Goal: Information Seeking & Learning: Learn about a topic

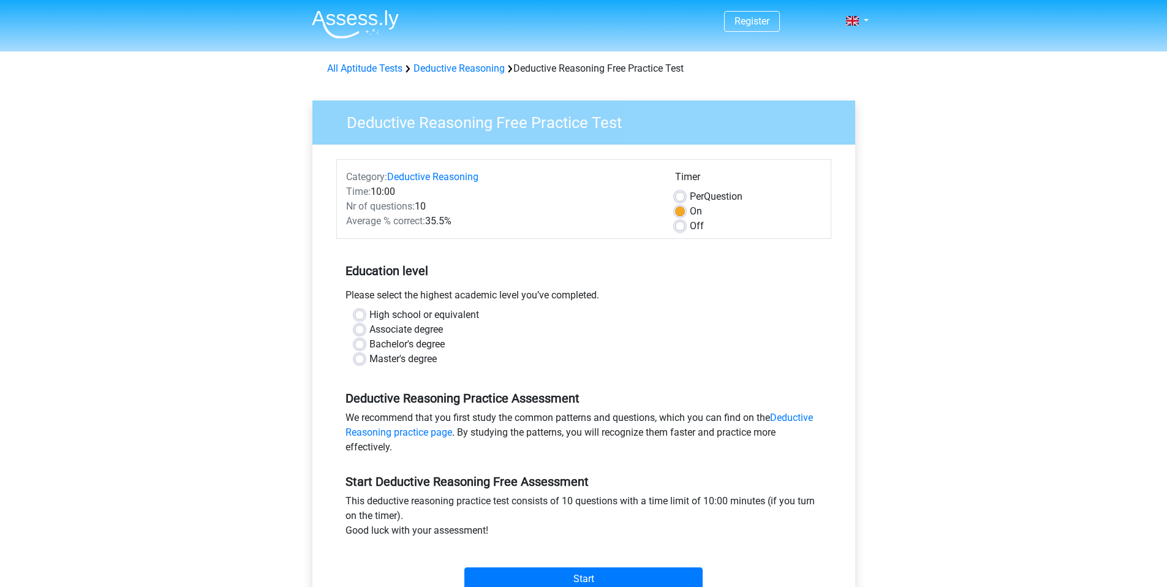
click at [369, 339] on label "Bachelor's degree" at bounding box center [406, 344] width 75 height 15
click at [358, 339] on input "Bachelor's degree" at bounding box center [360, 343] width 10 height 12
radio input "true"
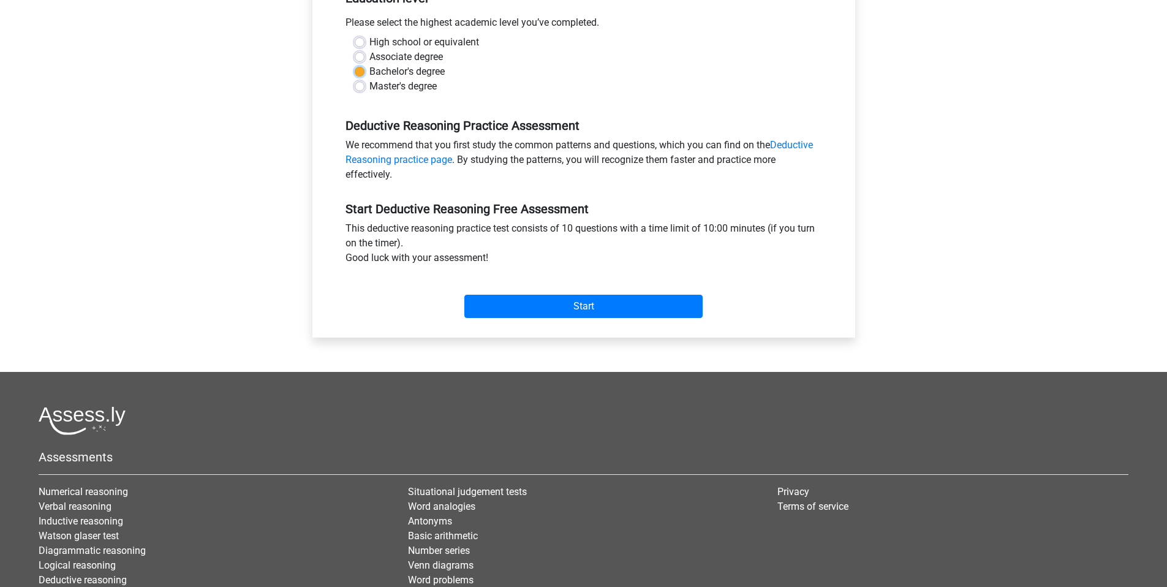
scroll to position [275, 0]
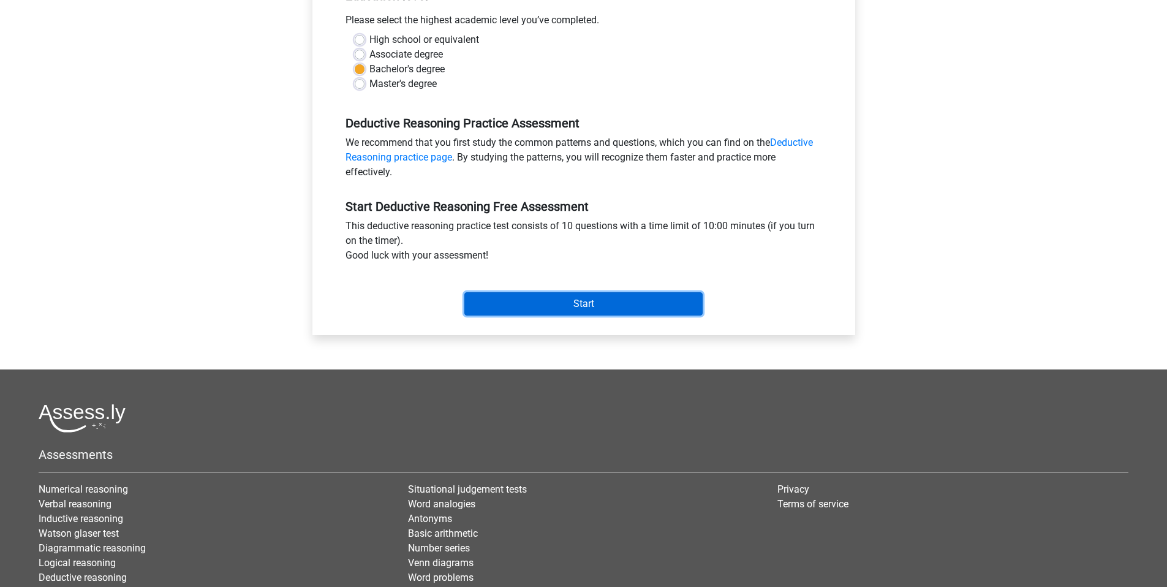
click at [545, 306] on input "Start" at bounding box center [583, 303] width 238 height 23
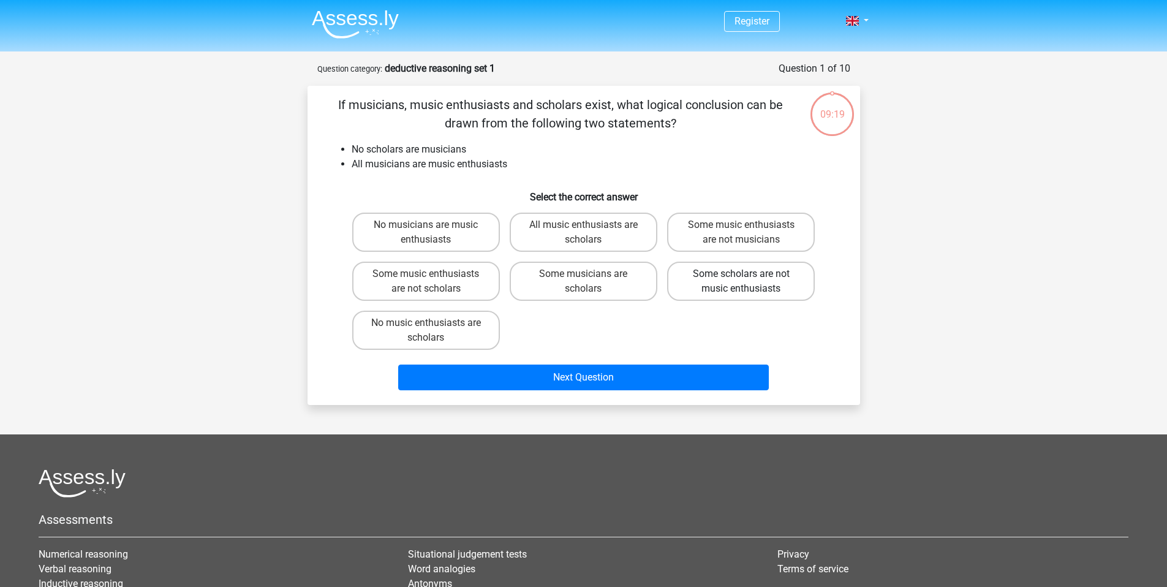
click at [727, 290] on label "Some scholars are not music enthusiasts" at bounding box center [741, 281] width 148 height 39
click at [741, 282] on input "Some scholars are not music enthusiasts" at bounding box center [745, 278] width 8 height 8
radio input "true"
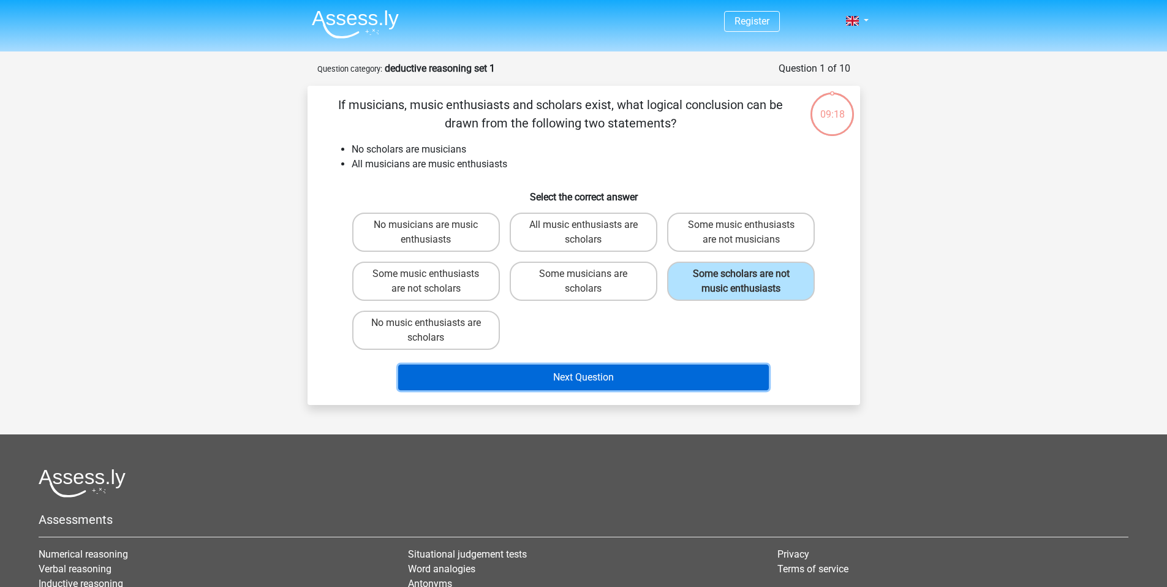
click at [692, 377] on button "Next Question" at bounding box center [583, 378] width 371 height 26
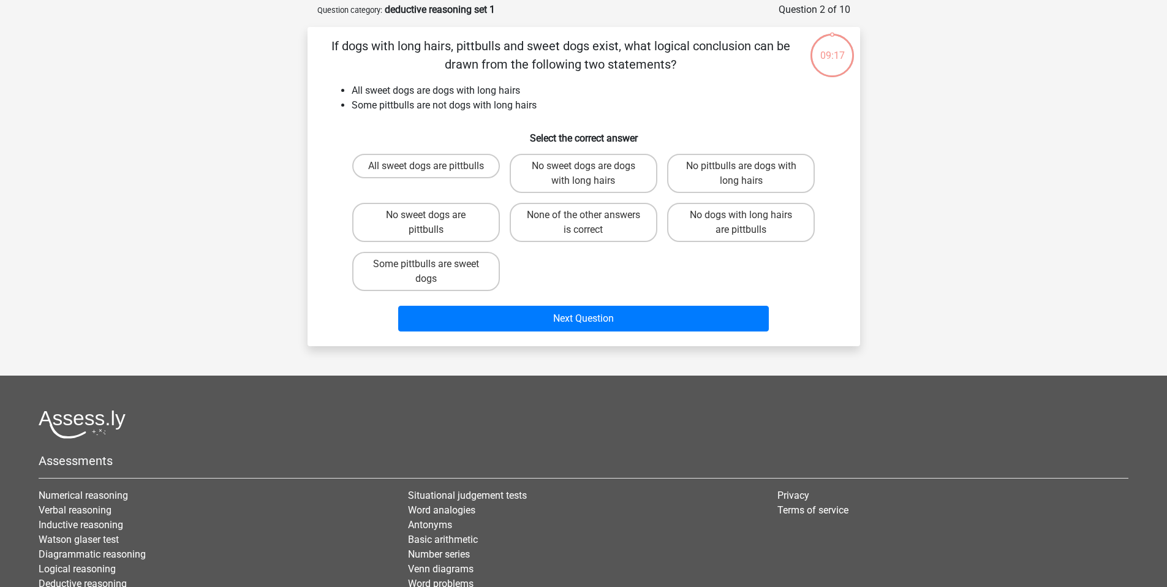
scroll to position [61, 0]
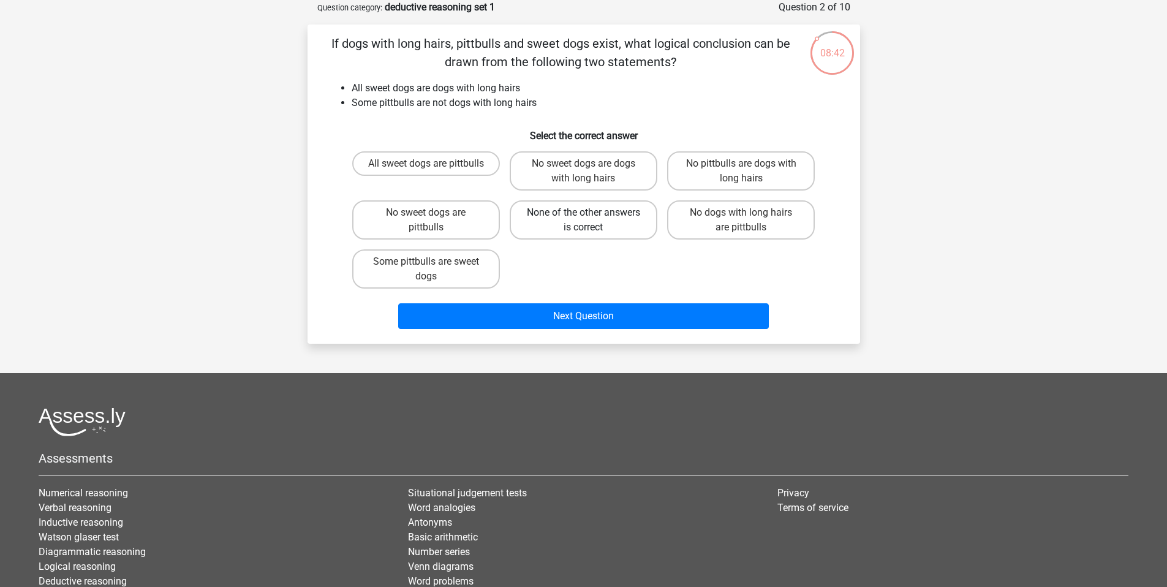
click at [585, 235] on label "None of the other answers is correct" at bounding box center [584, 219] width 148 height 39
click at [585, 221] on input "None of the other answers is correct" at bounding box center [587, 217] width 8 height 8
radio input "true"
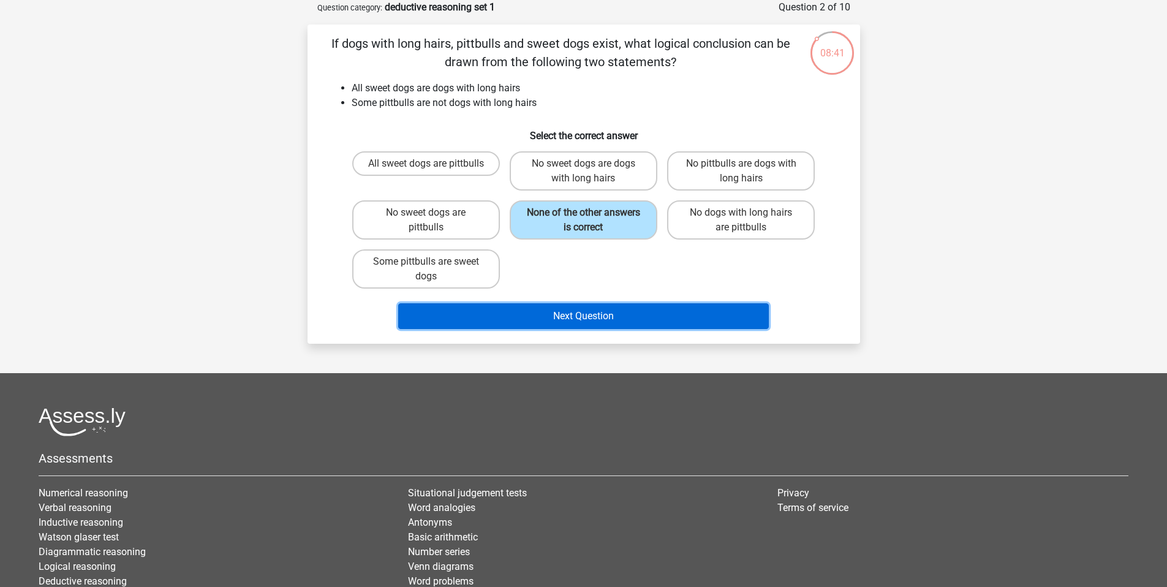
click at [680, 311] on button "Next Question" at bounding box center [583, 316] width 371 height 26
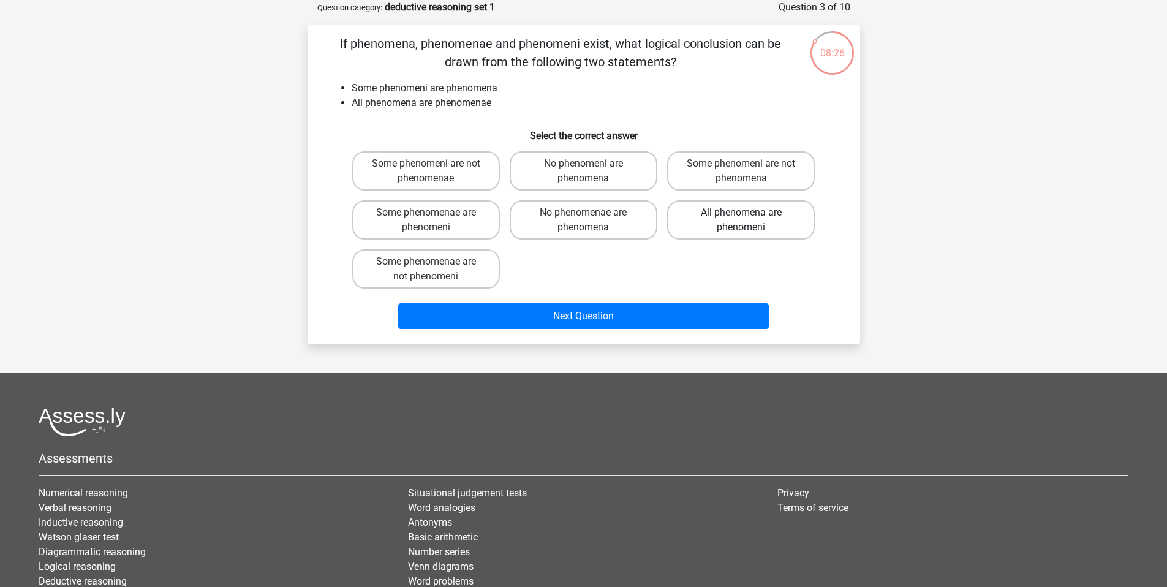
click at [751, 231] on label "All phenomena are phenomeni" at bounding box center [741, 219] width 148 height 39
click at [749, 221] on input "All phenomena are phenomeni" at bounding box center [745, 217] width 8 height 8
radio input "true"
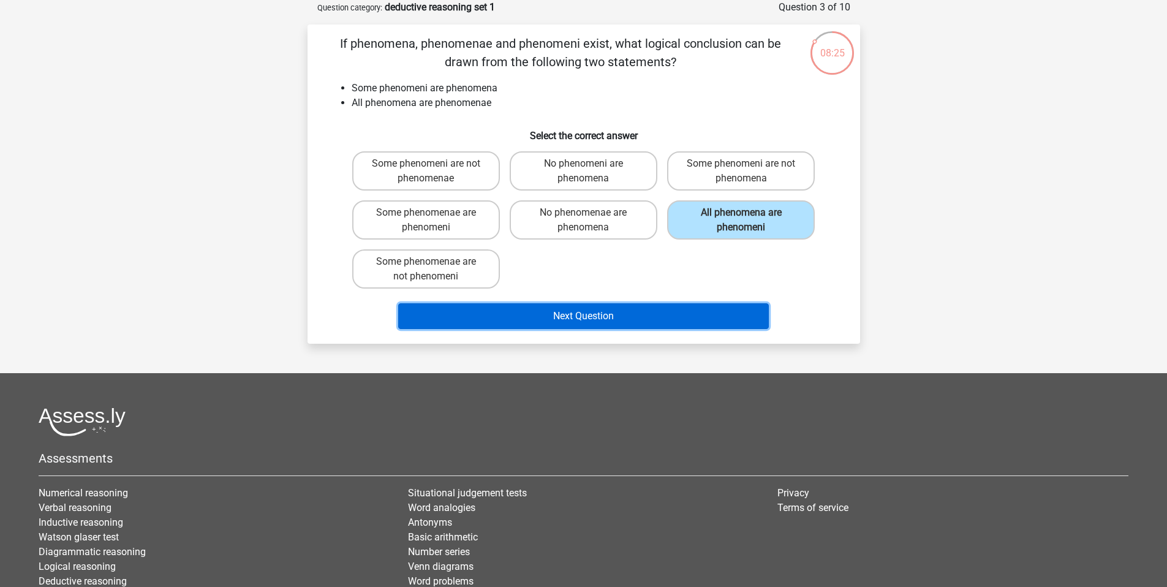
click at [739, 307] on button "Next Question" at bounding box center [583, 316] width 371 height 26
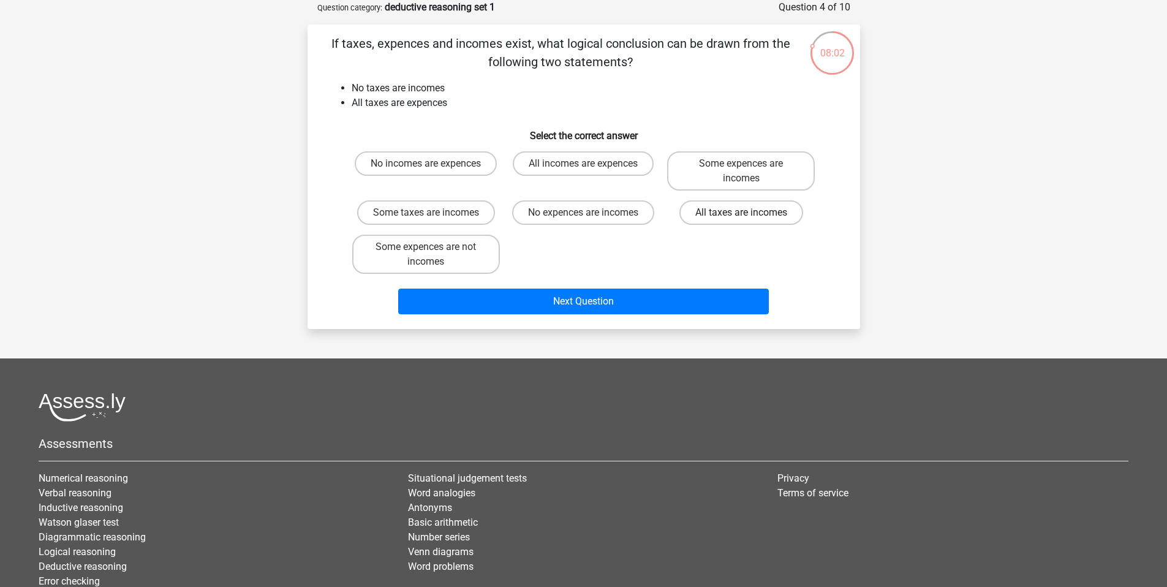
click at [724, 214] on label "All taxes are incomes" at bounding box center [742, 212] width 124 height 25
click at [741, 214] on input "All taxes are incomes" at bounding box center [745, 217] width 8 height 8
radio input "true"
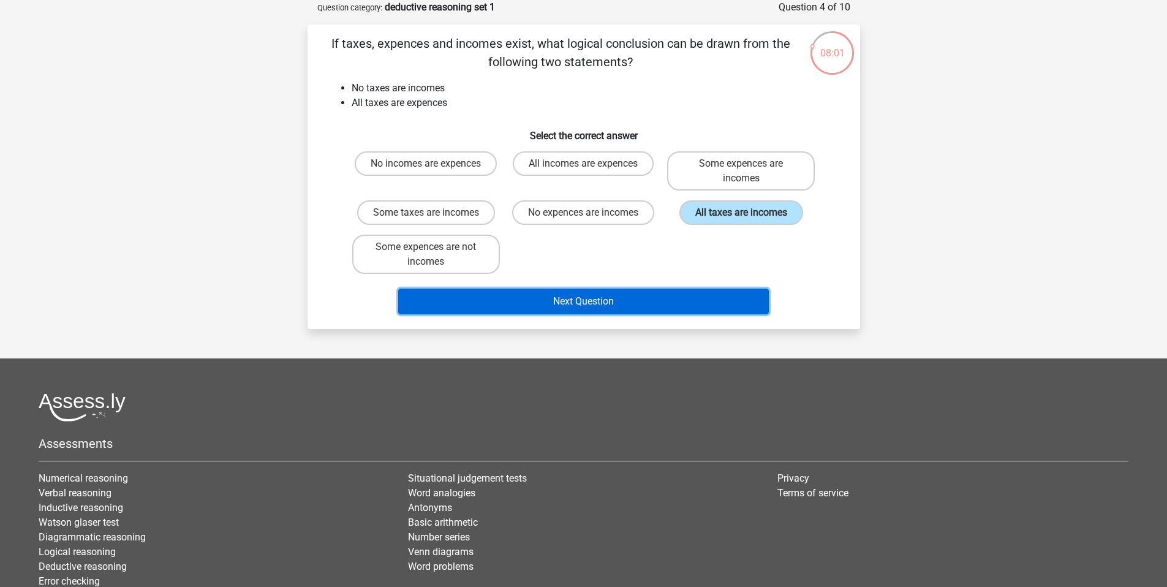
click at [719, 303] on button "Next Question" at bounding box center [583, 302] width 371 height 26
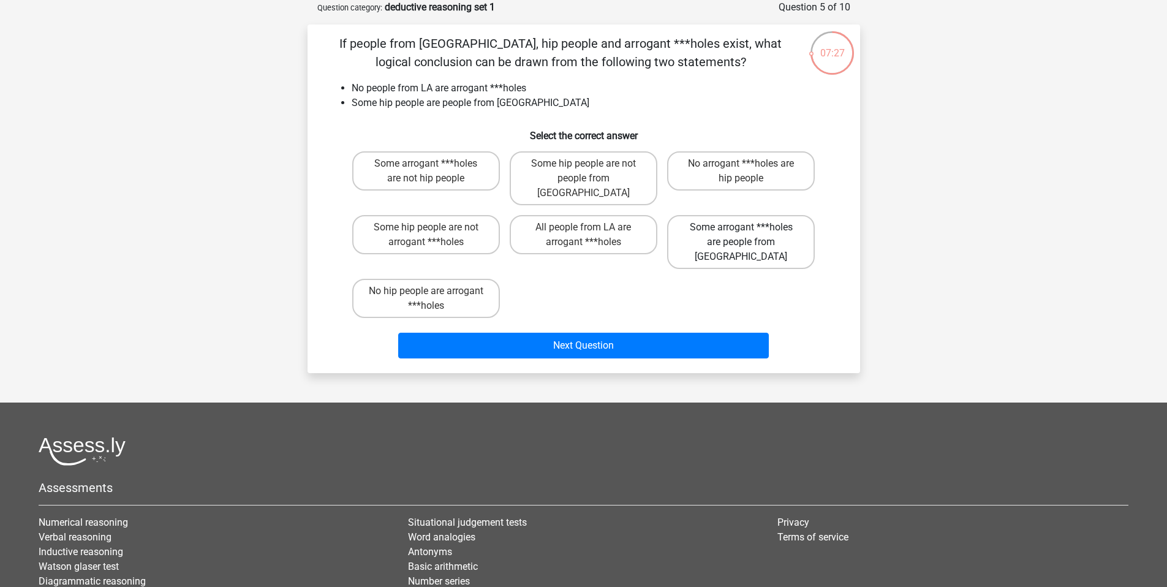
click at [741, 229] on label "Some arrogant ***holes are people from LA" at bounding box center [741, 242] width 148 height 54
click at [741, 229] on input "Some arrogant ***holes are people from LA" at bounding box center [745, 231] width 8 height 8
radio input "true"
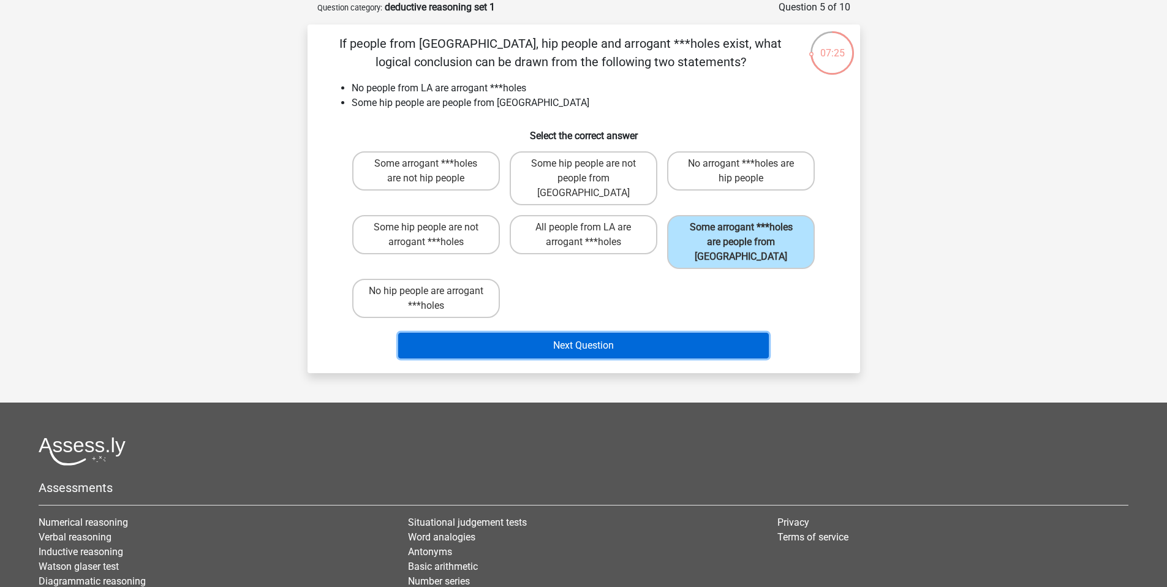
click at [735, 333] on button "Next Question" at bounding box center [583, 346] width 371 height 26
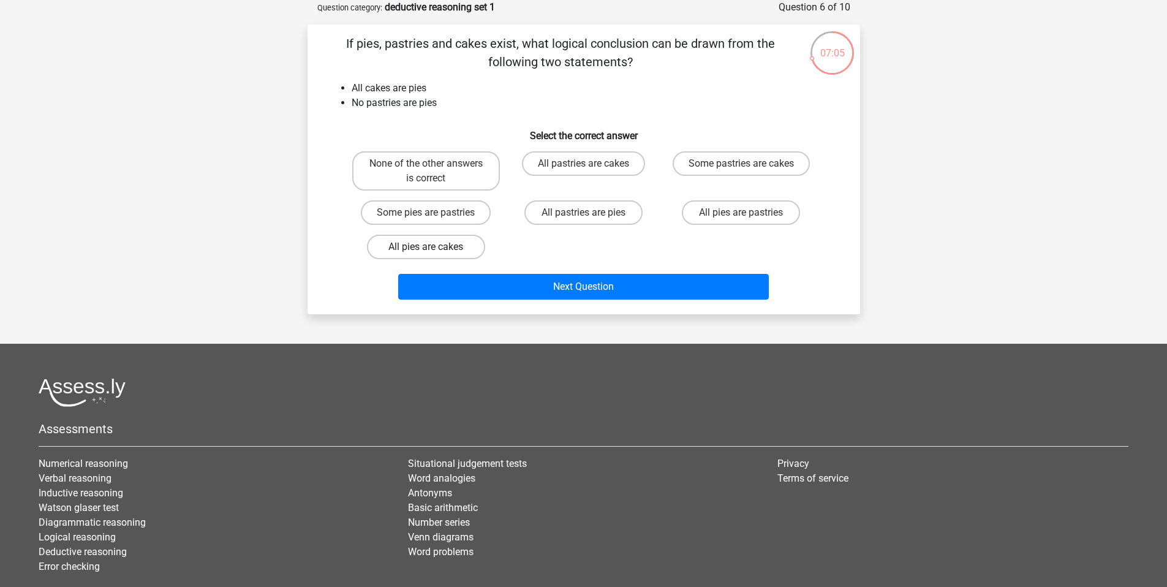
click at [464, 244] on label "All pies are cakes" at bounding box center [426, 247] width 118 height 25
click at [434, 247] on input "All pies are cakes" at bounding box center [430, 251] width 8 height 8
radio input "true"
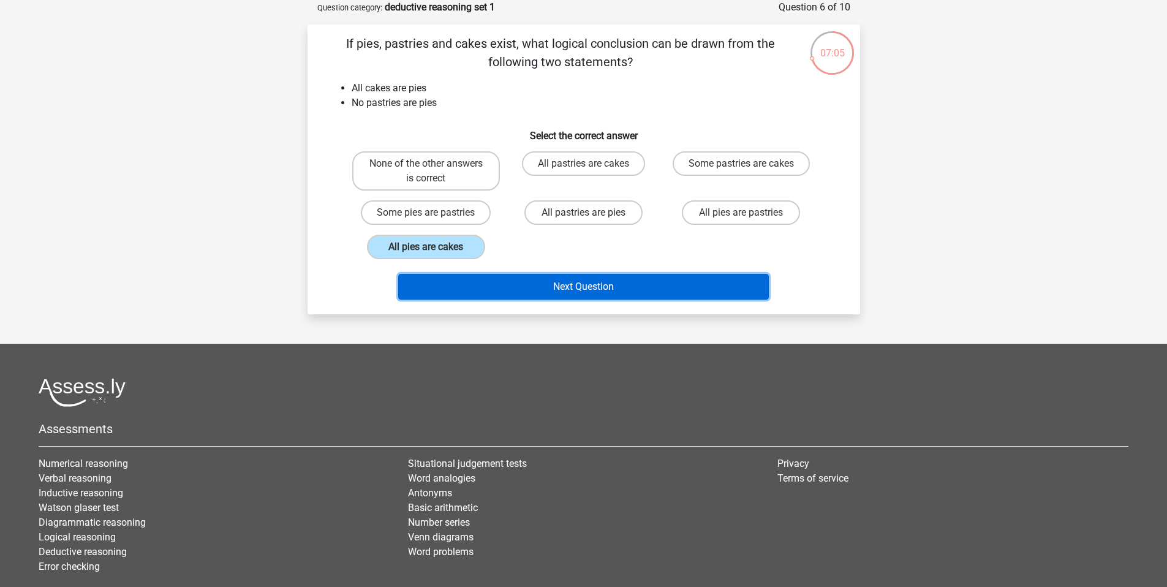
click at [537, 289] on button "Next Question" at bounding box center [583, 287] width 371 height 26
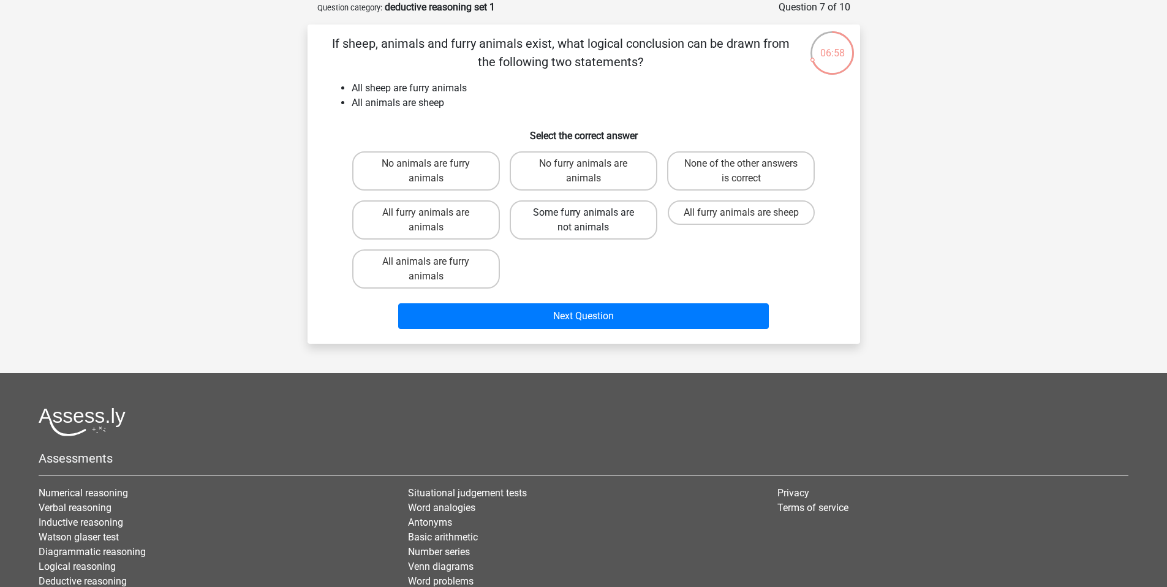
click at [635, 214] on label "Some furry animals are not animals" at bounding box center [584, 219] width 148 height 39
click at [591, 214] on input "Some furry animals are not animals" at bounding box center [587, 217] width 8 height 8
radio input "true"
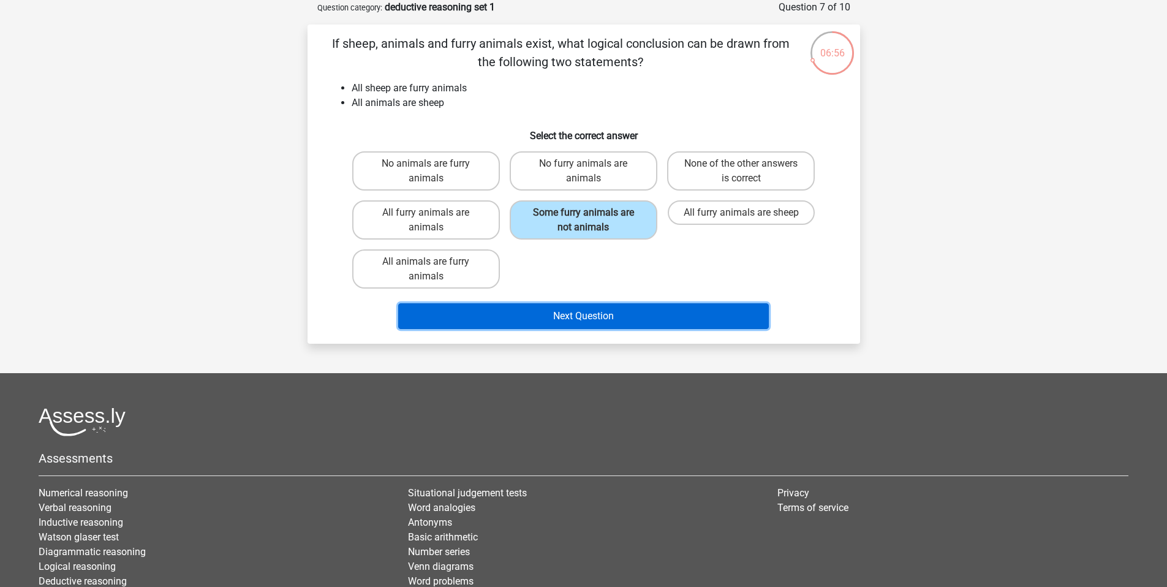
click at [632, 317] on button "Next Question" at bounding box center [583, 316] width 371 height 26
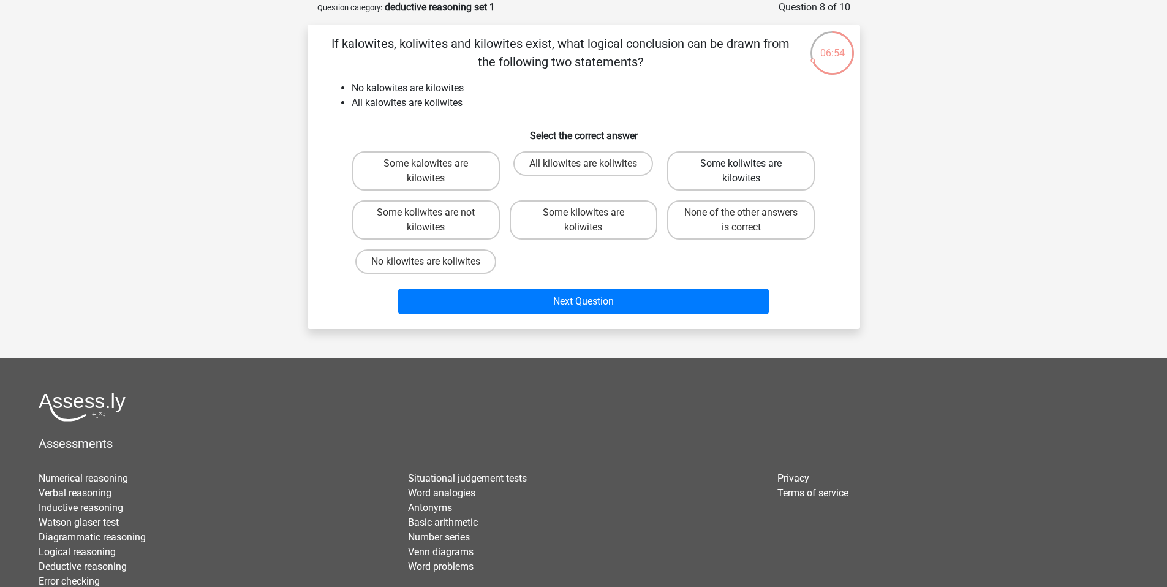
click at [733, 181] on label "Some koliwites are kilowites" at bounding box center [741, 170] width 148 height 39
click at [741, 172] on input "Some koliwites are kilowites" at bounding box center [745, 168] width 8 height 8
radio input "true"
click at [541, 213] on label "Some kilowites are koliwites" at bounding box center [584, 219] width 148 height 39
click at [583, 213] on input "Some kilowites are koliwites" at bounding box center [587, 217] width 8 height 8
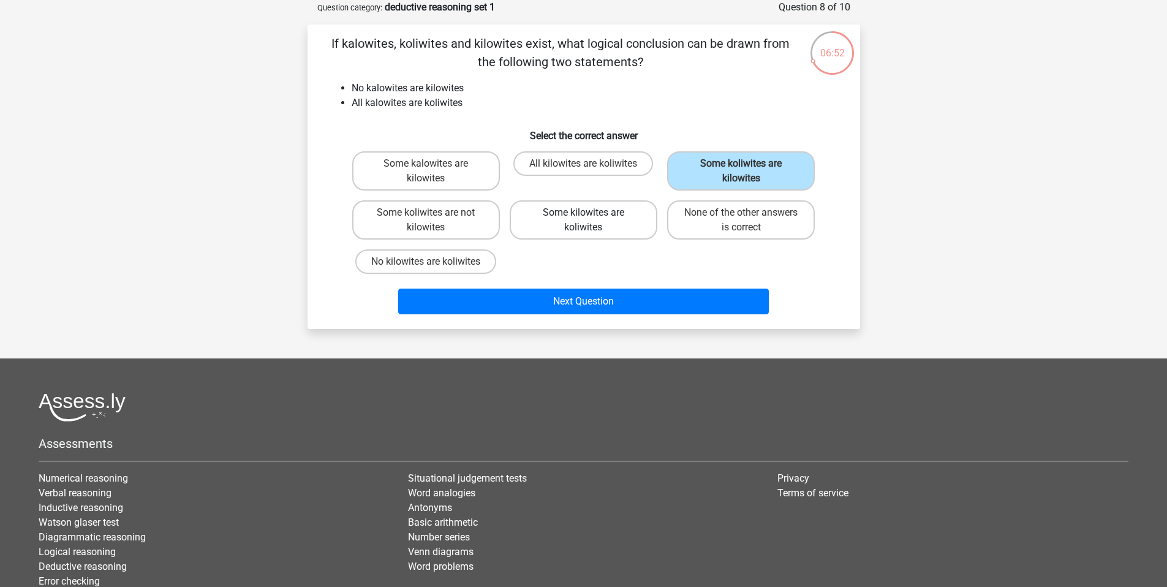
radio input "true"
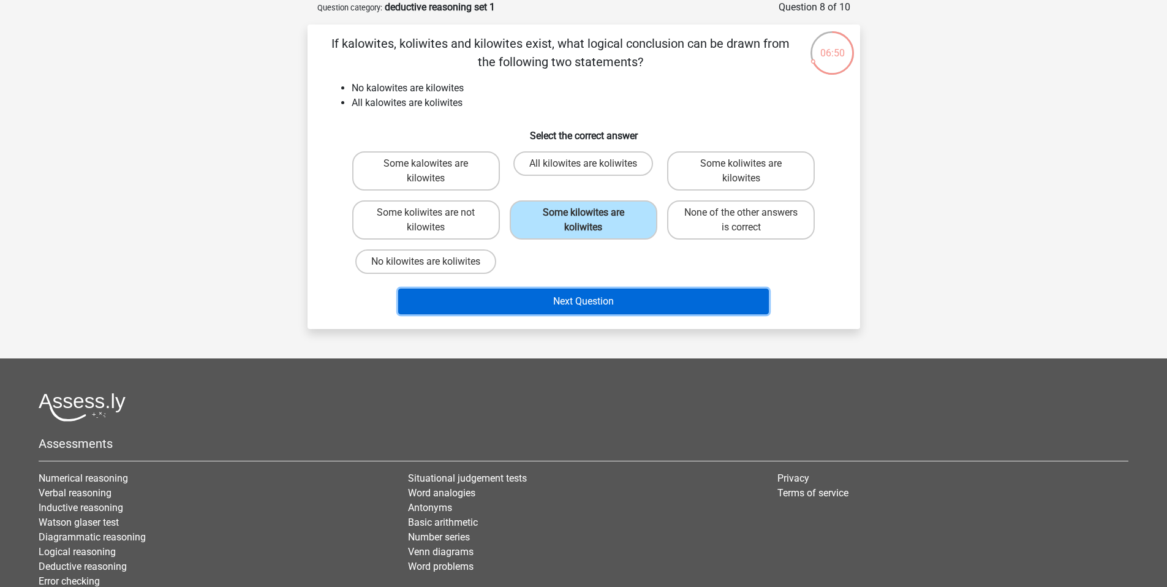
click at [549, 293] on button "Next Question" at bounding box center [583, 302] width 371 height 26
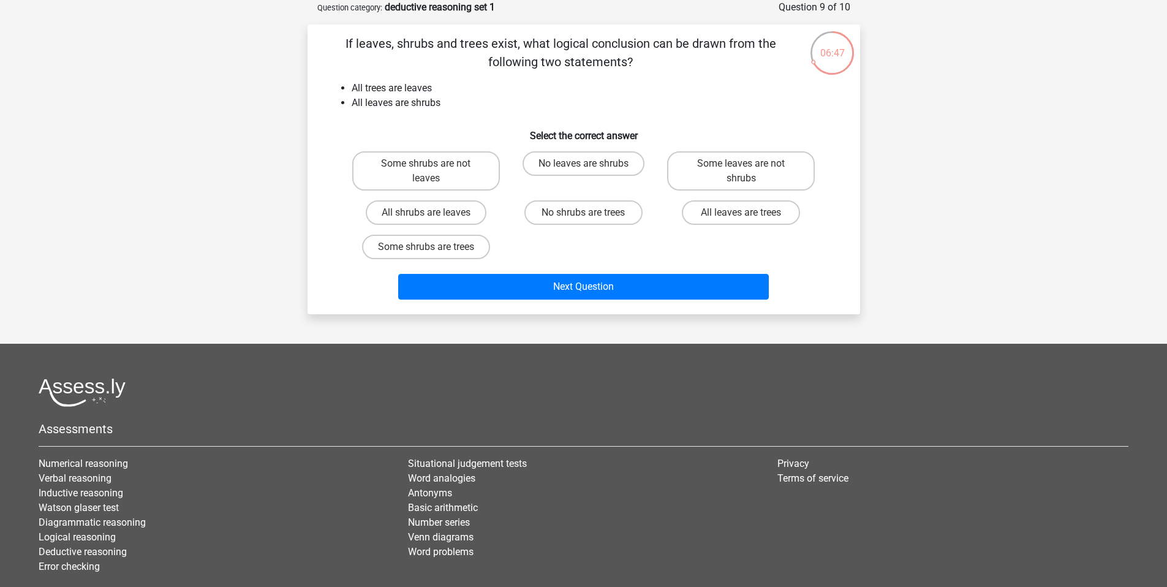
drag, startPoint x: 550, startPoint y: 196, endPoint x: 489, endPoint y: 213, distance: 63.5
click at [493, 212] on div "Some shrubs are not leaves No leaves are shrubs Some leaves are not shrubs All …" at bounding box center [583, 205] width 473 height 118
drag, startPoint x: 402, startPoint y: 228, endPoint x: 566, endPoint y: 221, distance: 164.4
click at [404, 230] on div "Some shrubs are not leaves No leaves are shrubs Some leaves are not shrubs All …" at bounding box center [583, 205] width 473 height 118
click at [564, 208] on label "No shrubs are trees" at bounding box center [583, 212] width 118 height 25
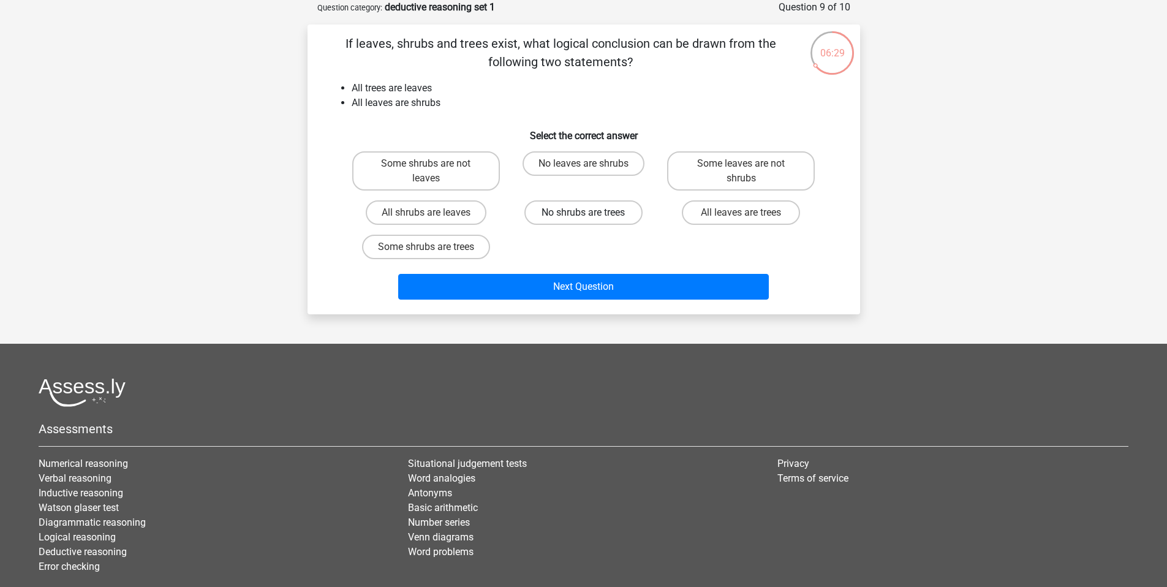
click at [583, 213] on input "No shrubs are trees" at bounding box center [587, 217] width 8 height 8
radio input "true"
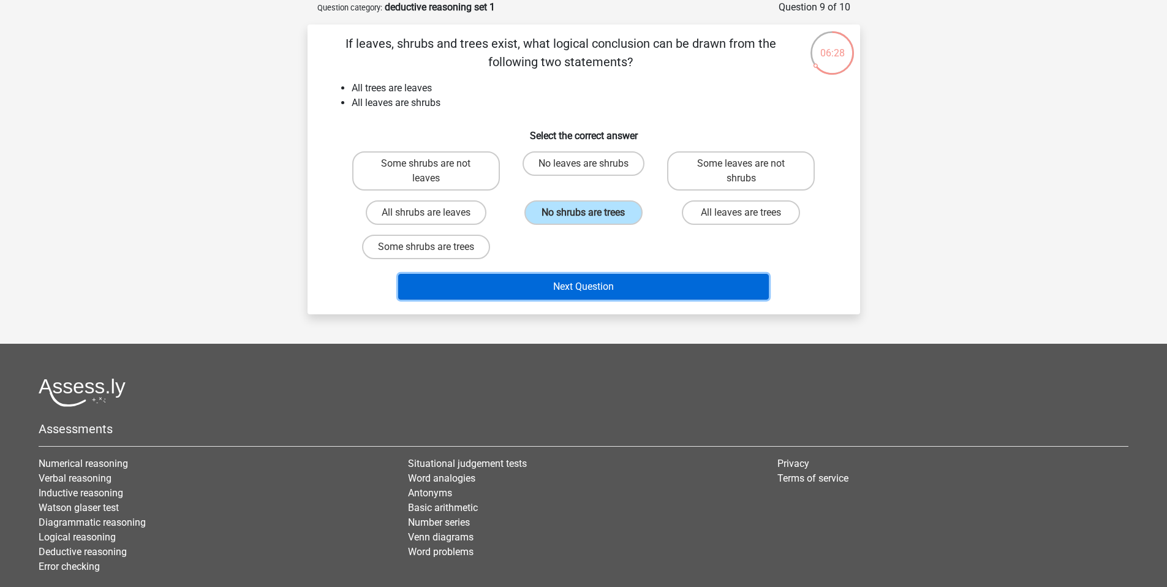
click at [613, 274] on button "Next Question" at bounding box center [583, 287] width 371 height 26
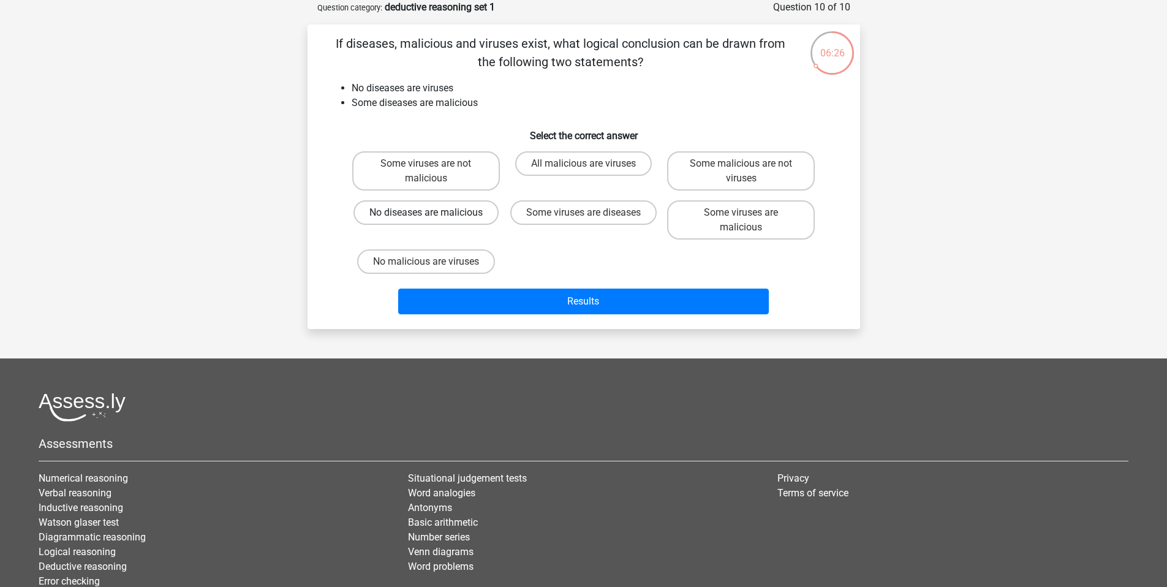
click at [451, 215] on label "No diseases are malicious" at bounding box center [426, 212] width 145 height 25
click at [434, 215] on input "No diseases are malicious" at bounding box center [430, 217] width 8 height 8
radio input "true"
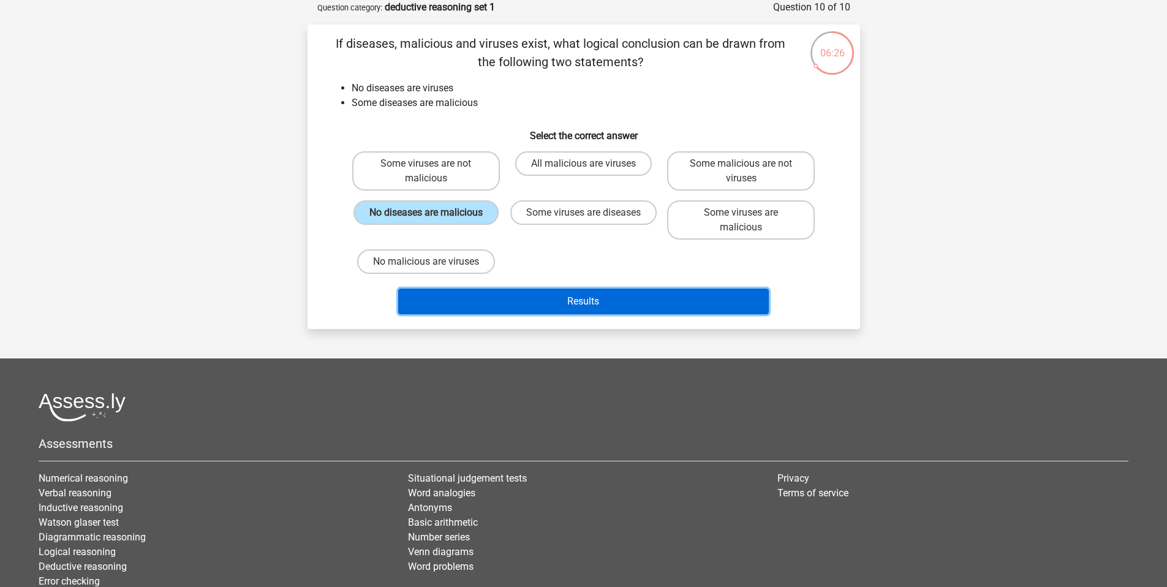
click at [539, 295] on button "Results" at bounding box center [583, 302] width 371 height 26
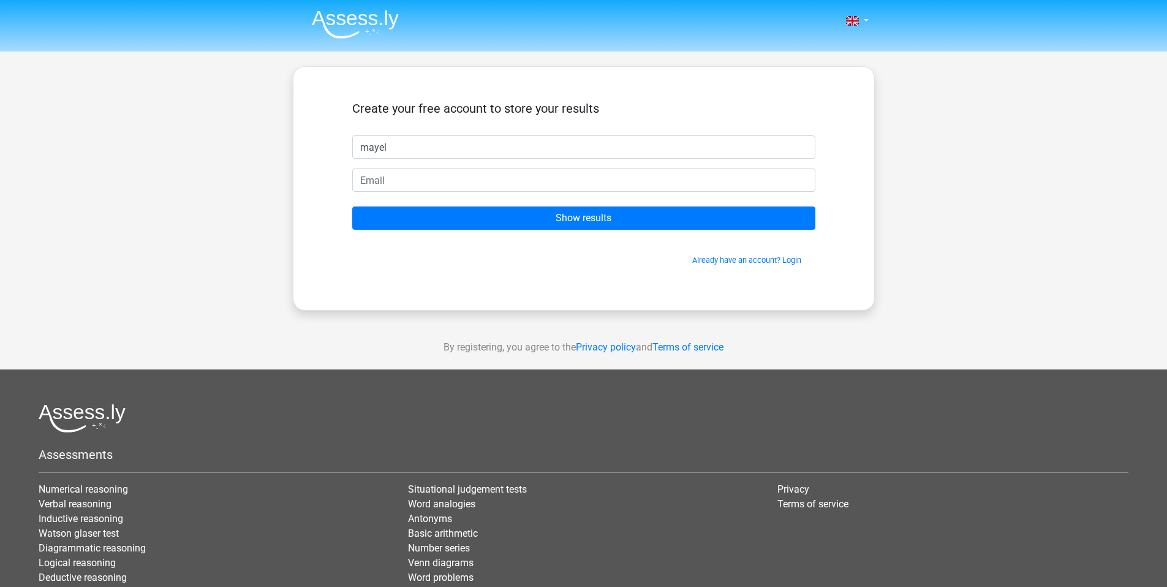
type input "mayel"
click at [619, 201] on form "Create your free account to store your results mayel Show results Already have …" at bounding box center [583, 183] width 463 height 165
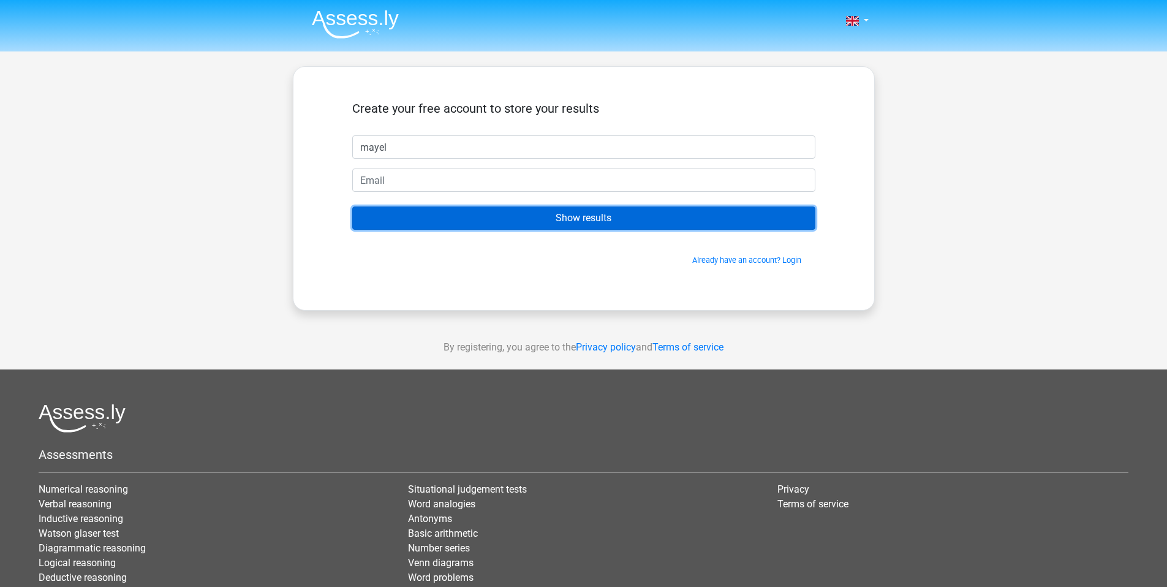
click at [615, 214] on input "Show results" at bounding box center [583, 217] width 463 height 23
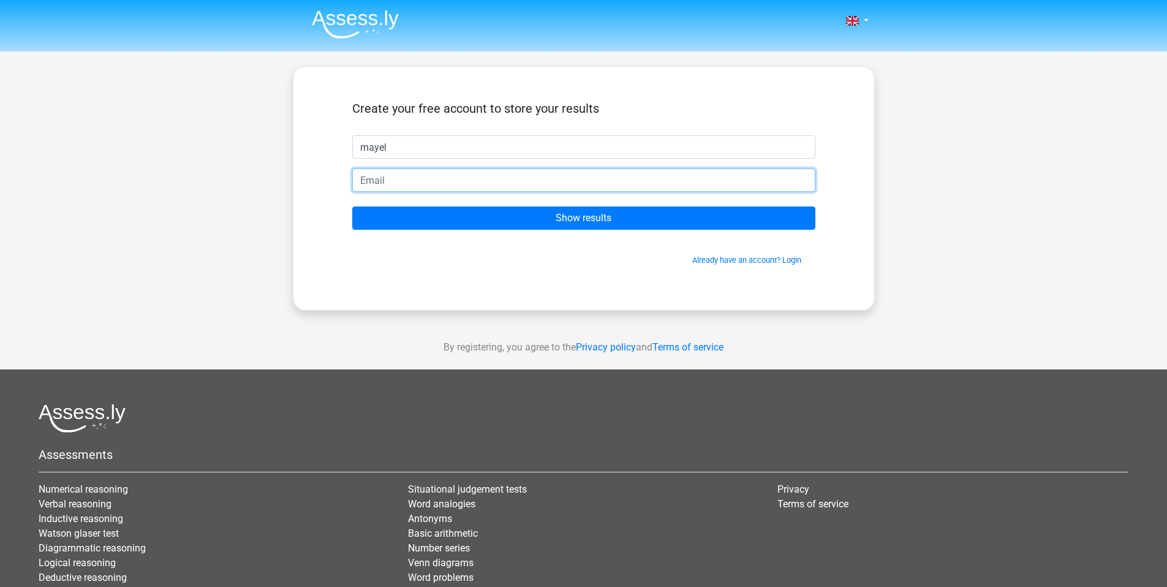
click at [635, 191] on input "email" at bounding box center [583, 179] width 463 height 23
type input "[EMAIL_ADDRESS][DOMAIN_NAME]"
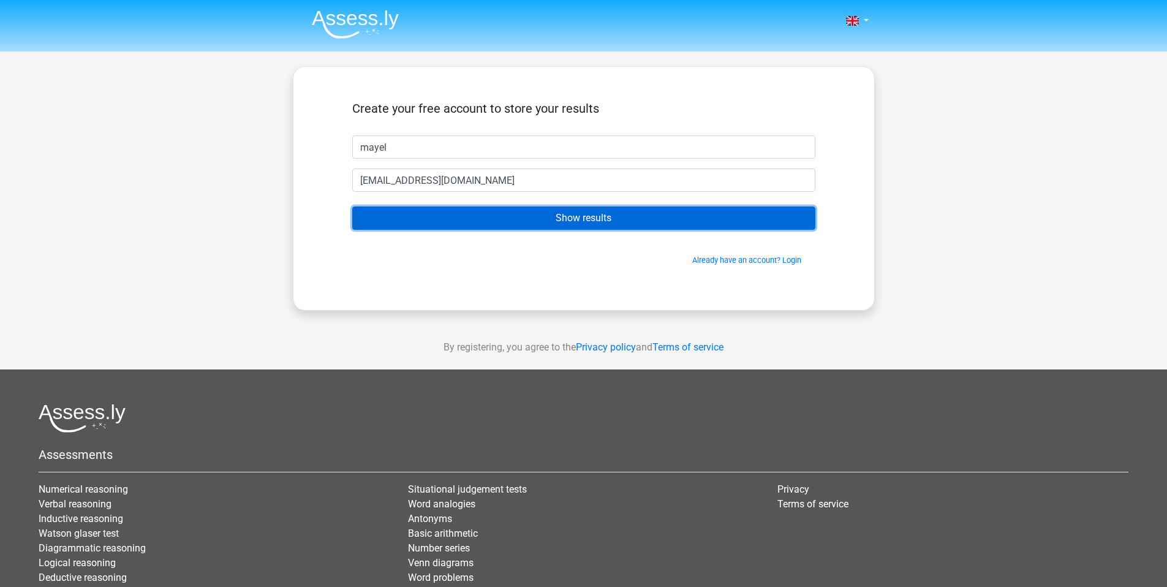
click at [499, 210] on input "Show results" at bounding box center [583, 217] width 463 height 23
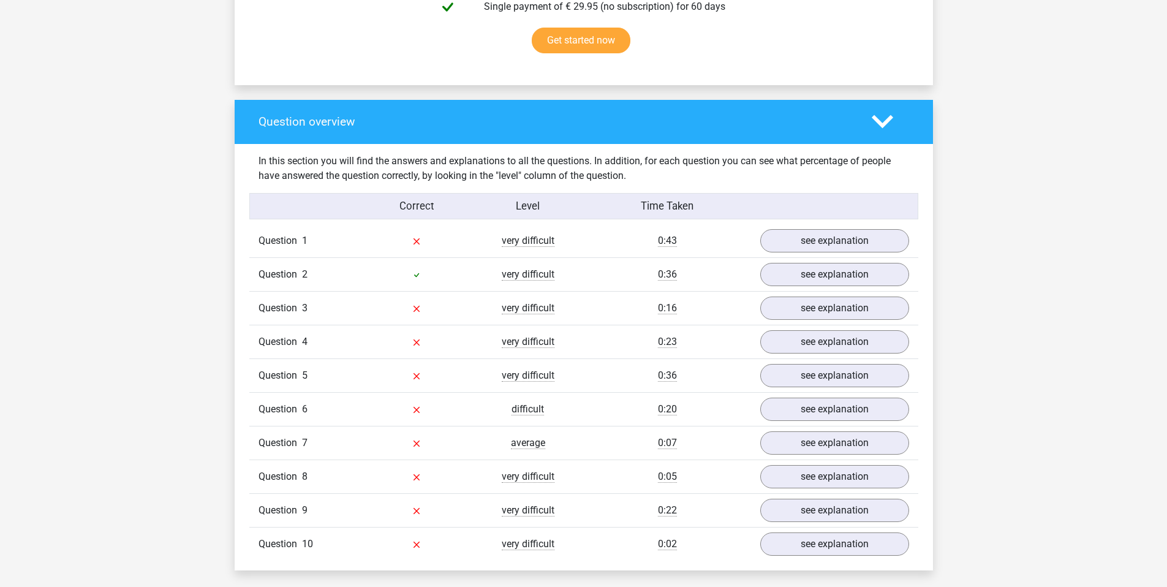
scroll to position [812, 0]
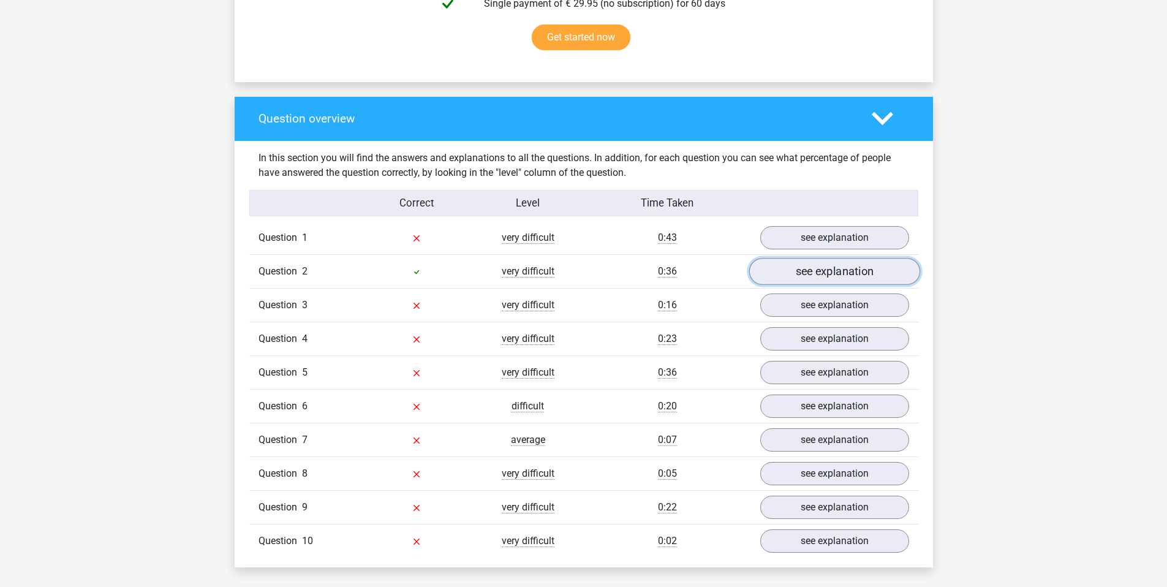
click at [831, 281] on link "see explanation" at bounding box center [834, 271] width 171 height 27
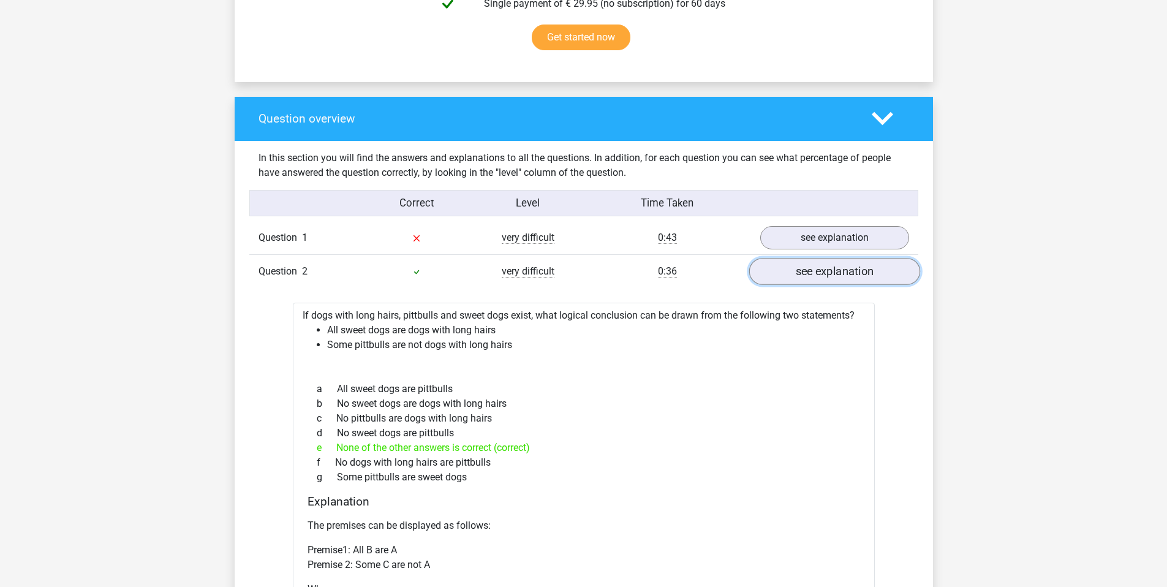
click at [831, 281] on link "see explanation" at bounding box center [834, 271] width 171 height 27
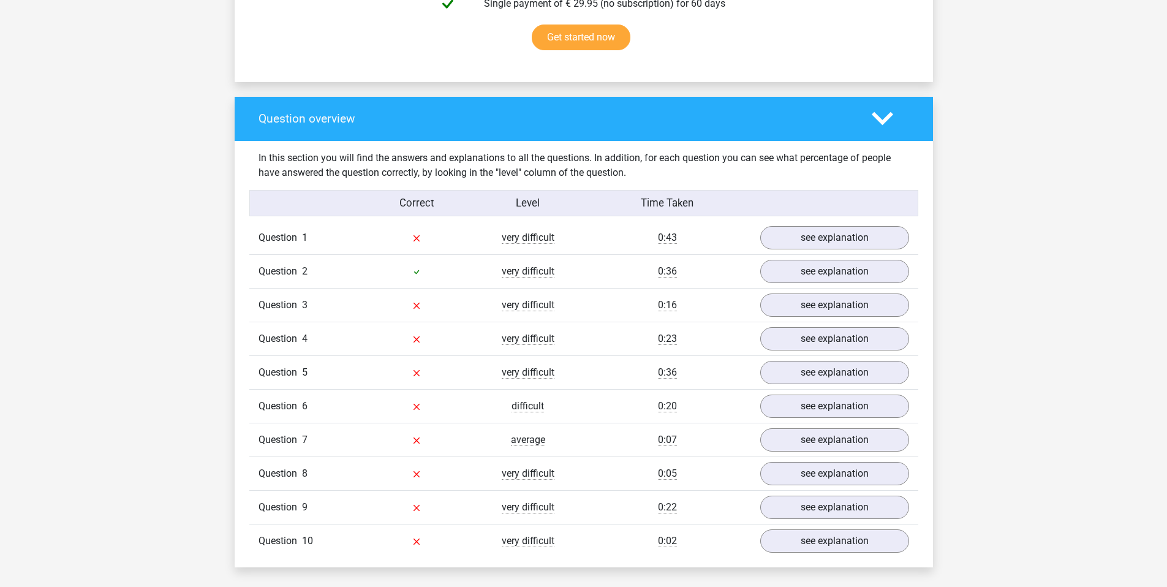
click at [898, 123] on div at bounding box center [891, 118] width 56 height 21
click at [880, 123] on polygon at bounding box center [882, 118] width 21 height 13
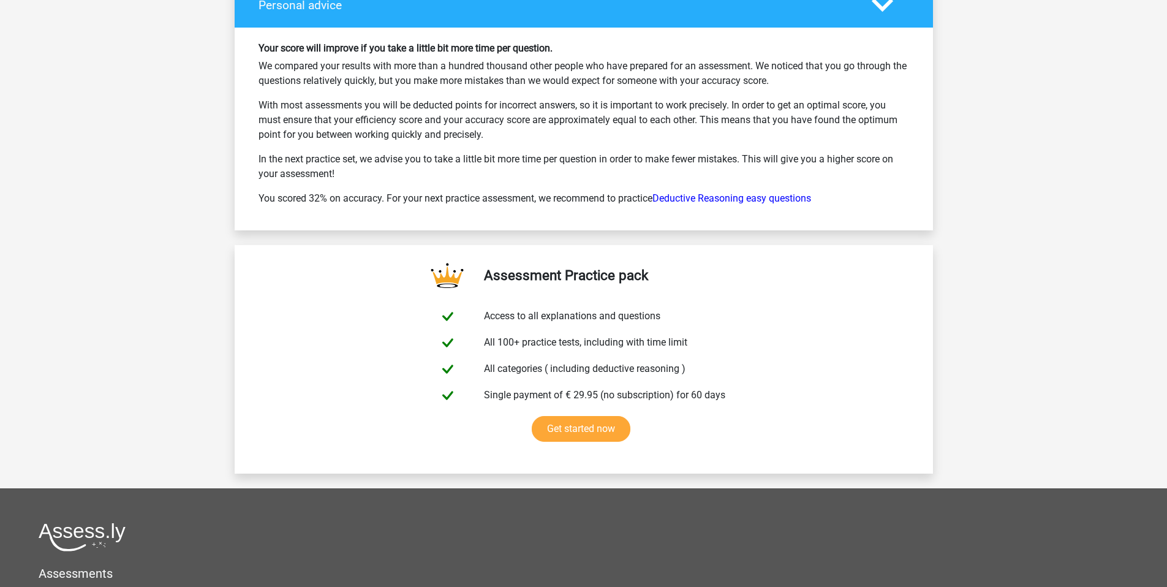
scroll to position [1600, 0]
